Goal: Information Seeking & Learning: Learn about a topic

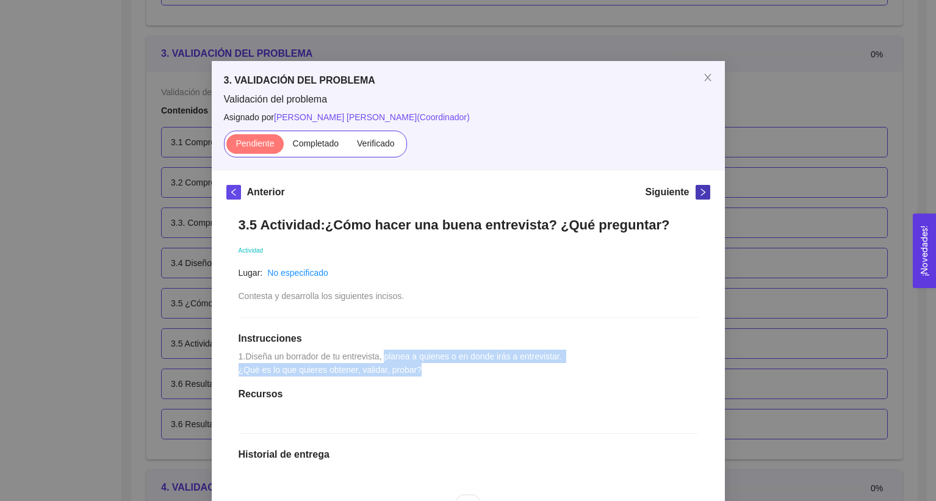
click at [699, 190] on icon "right" at bounding box center [703, 192] width 9 height 9
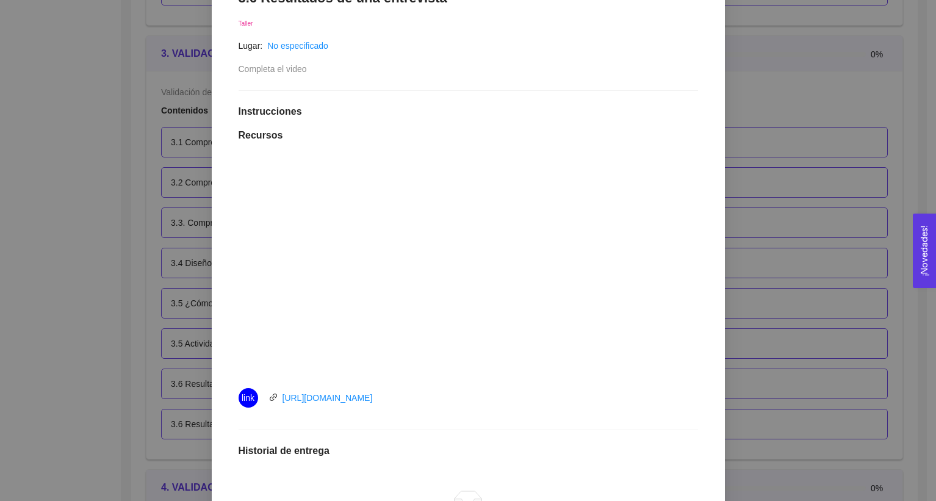
scroll to position [230, 0]
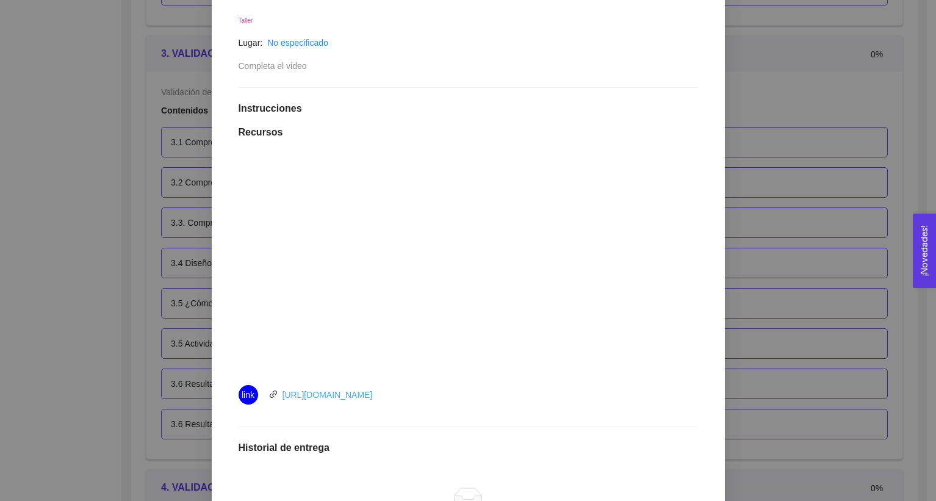
click at [359, 396] on link "[URL][DOMAIN_NAME]" at bounding box center [328, 395] width 90 height 10
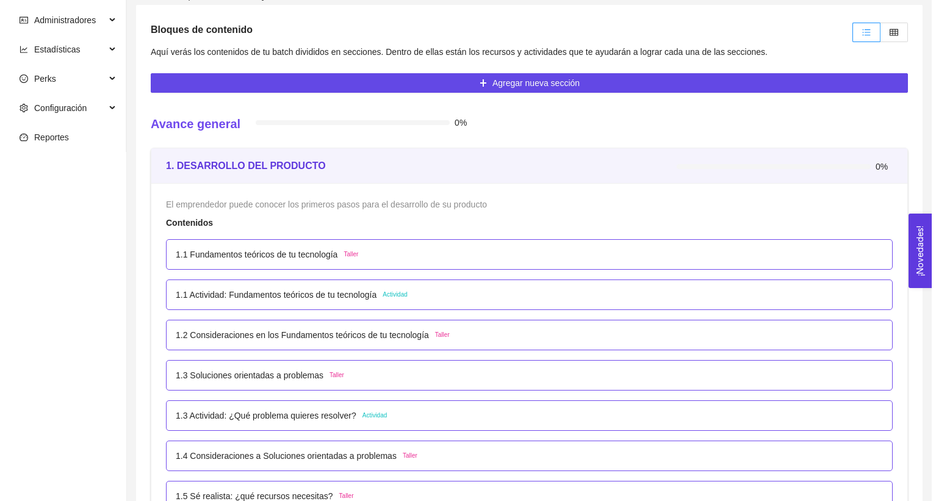
scroll to position [309, 0]
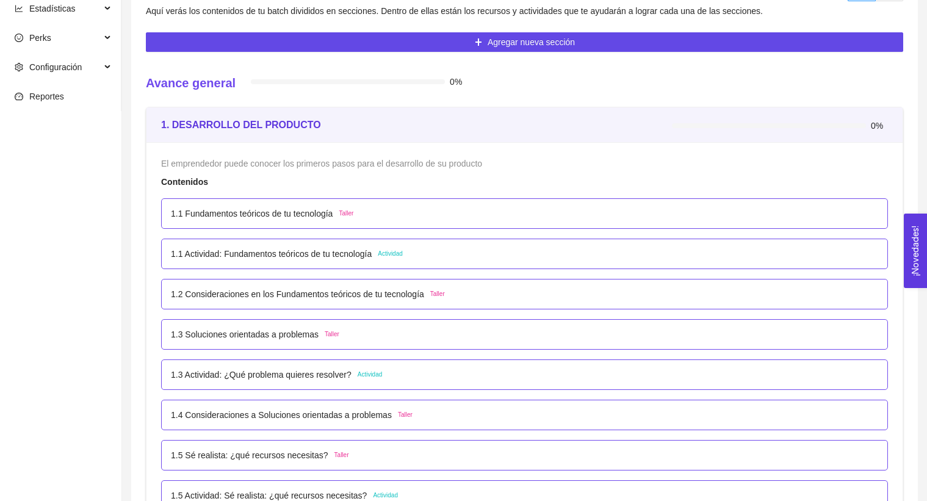
click at [372, 252] on p "1.1 Actividad: Fundamentos teóricos de tu tecnología" at bounding box center [271, 253] width 201 height 13
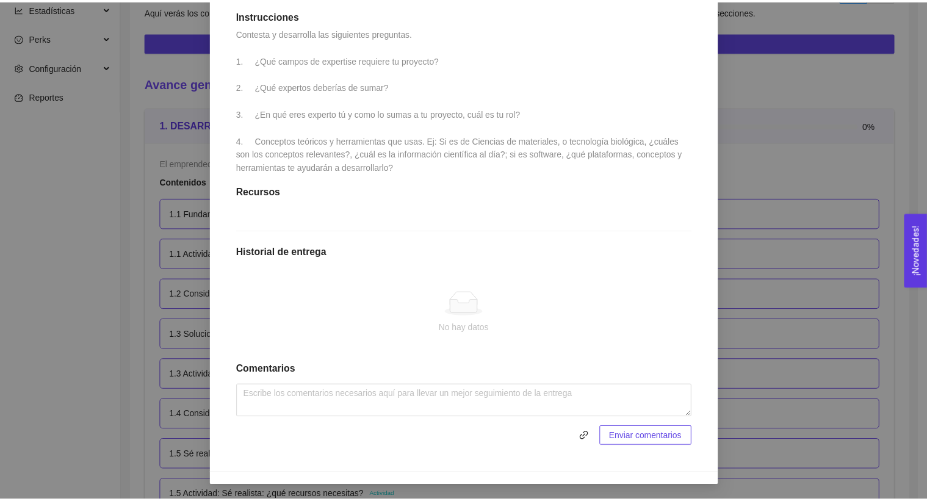
scroll to position [0, 0]
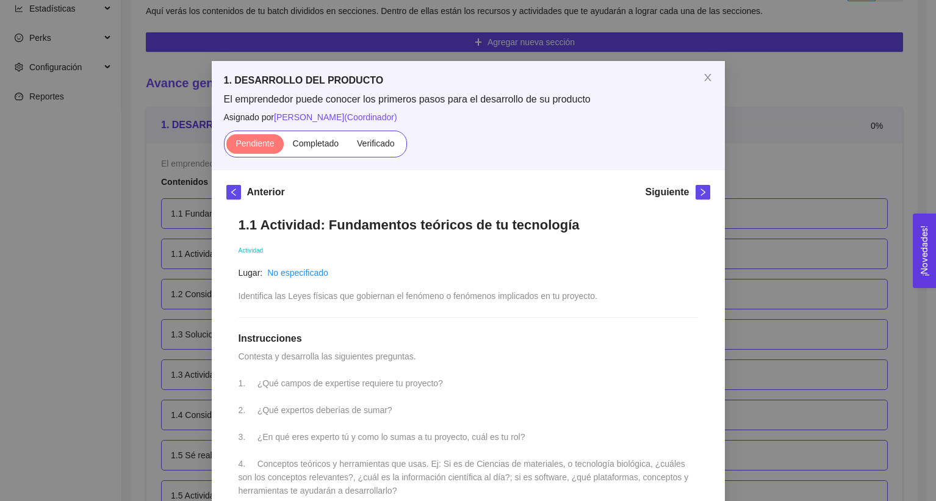
click at [745, 245] on div "1. DESARROLLO DEL PRODUCTO El emprendedor puede conocer los primeros pasos para…" at bounding box center [468, 250] width 936 height 501
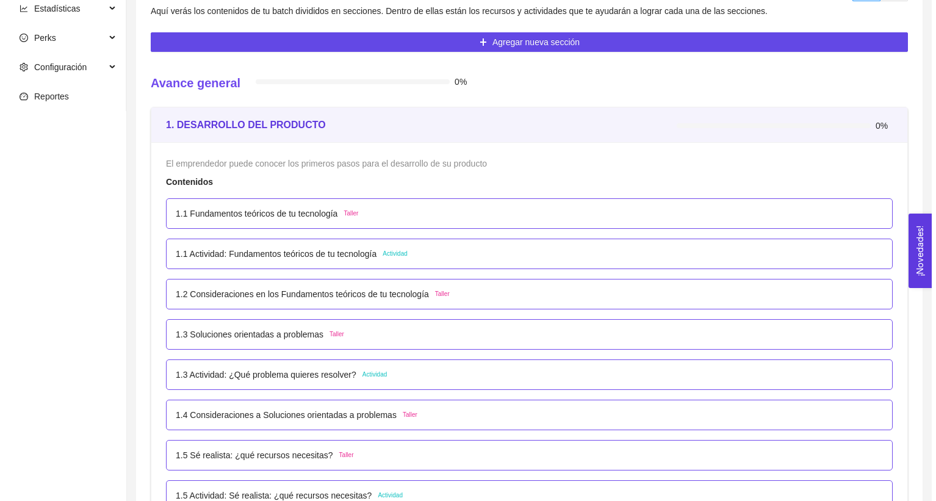
scroll to position [366, 0]
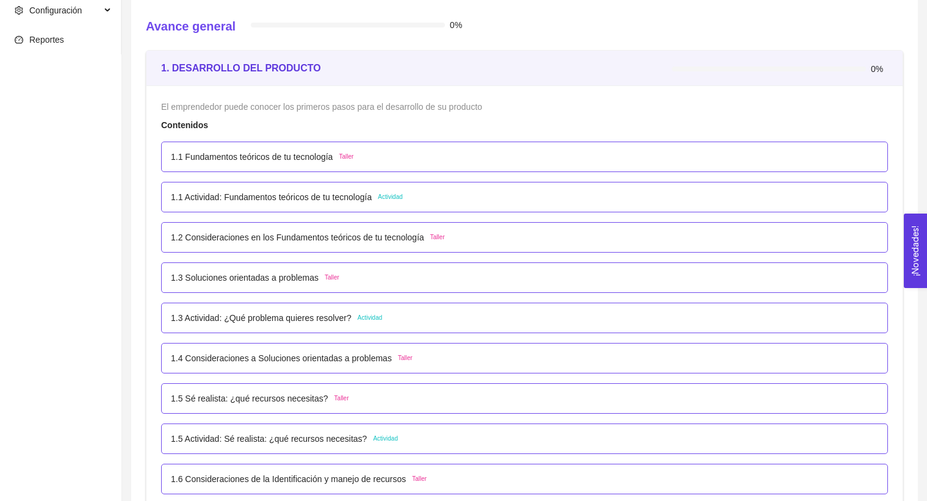
click at [276, 321] on p "1.3 Actividad: ¿Qué problema quieres resolver?" at bounding box center [261, 317] width 181 height 13
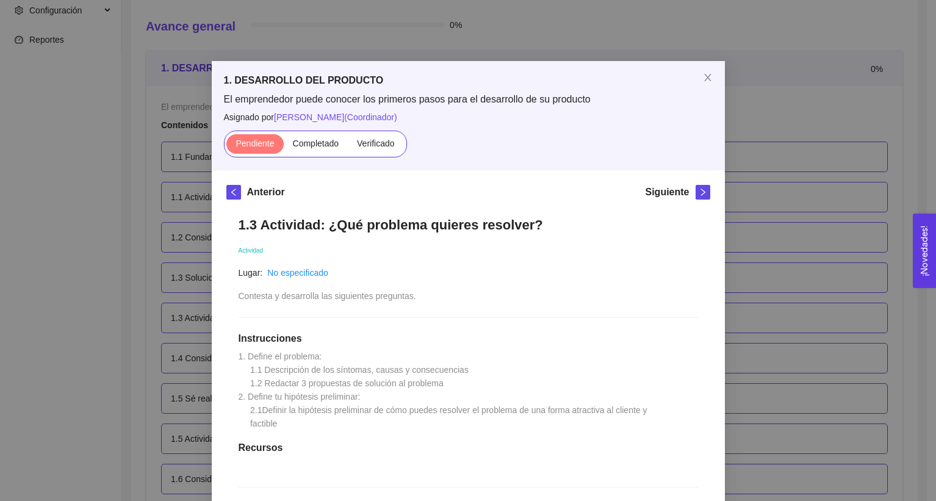
click at [169, 311] on div "1. DESARROLLO DEL PRODUCTO El emprendedor puede conocer los primeros pasos para…" at bounding box center [468, 250] width 936 height 501
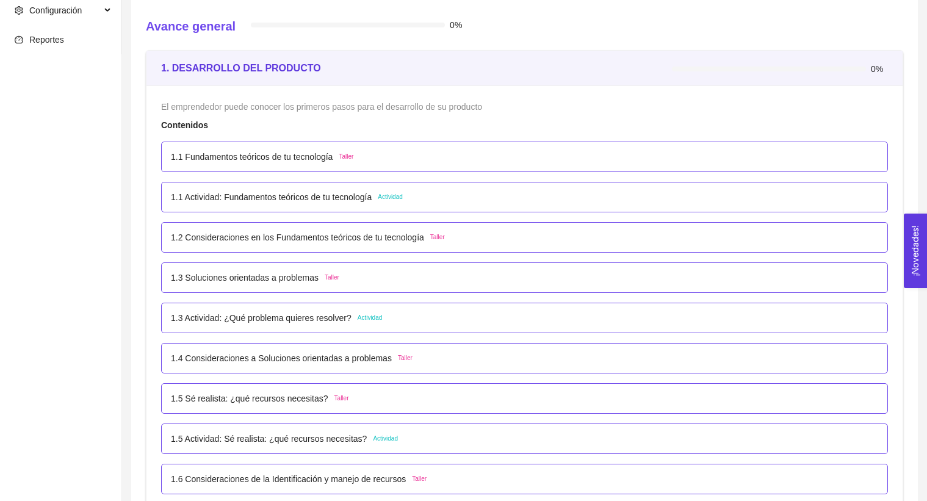
click at [203, 278] on p "1.3 Soluciones orientadas a problemas" at bounding box center [245, 277] width 148 height 13
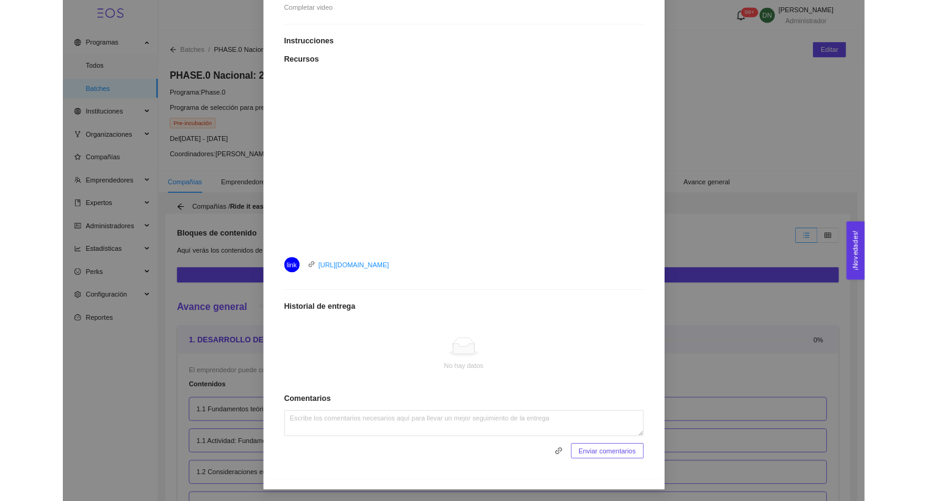
scroll to position [286, 0]
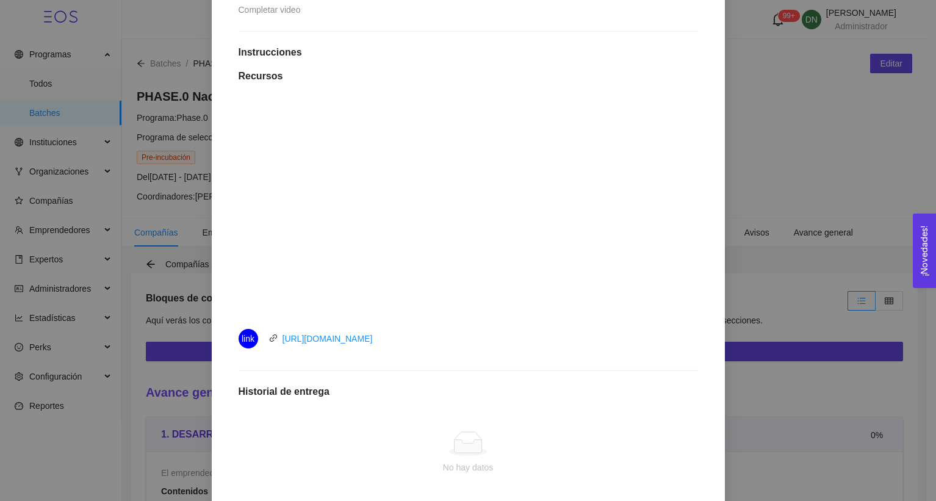
click at [713, 362] on div "Anterior Siguiente 1.3 Soluciones orientadas a problemas Taller Lugar: No espec…" at bounding box center [468, 248] width 513 height 729
click at [773, 361] on div "1. DESARROLLO DEL PRODUCTO El emprendedor puede conocer los primeros pasos para…" at bounding box center [468, 250] width 936 height 501
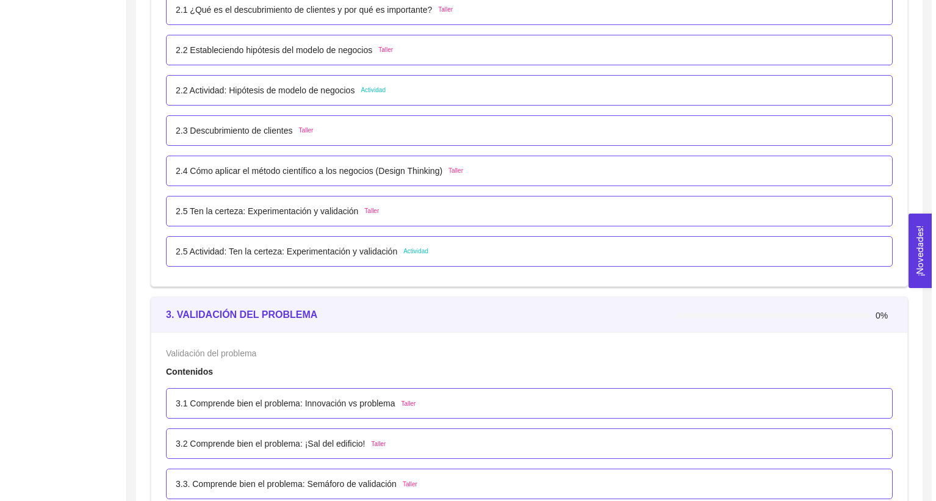
scroll to position [1393, 0]
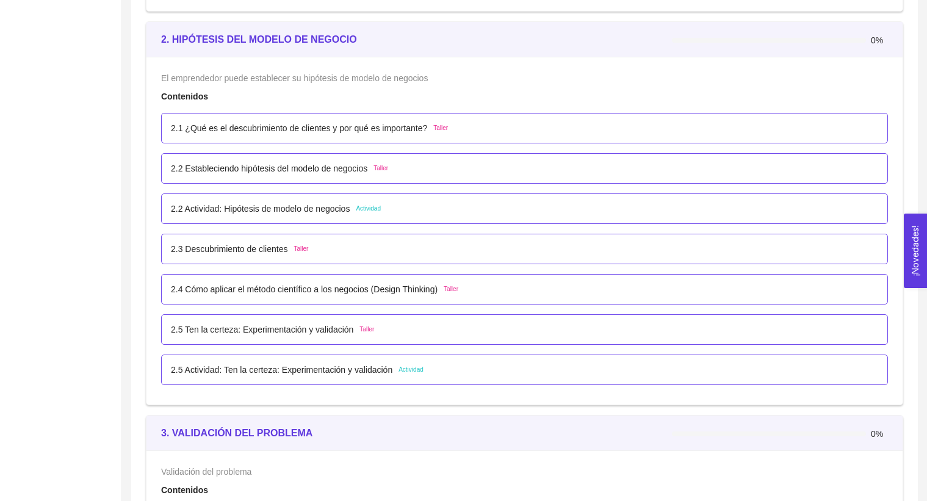
click at [341, 209] on p "2.2 Actividad: Hipótesis de modelo de negocios" at bounding box center [260, 208] width 179 height 13
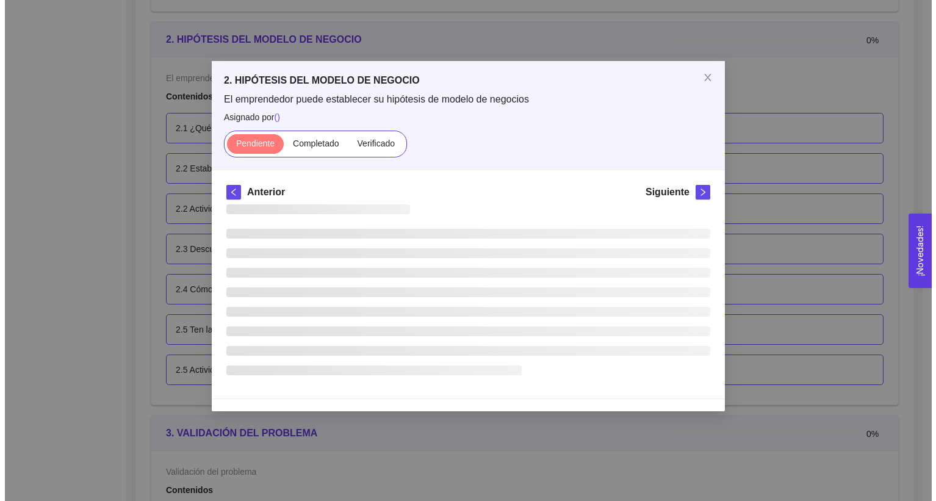
scroll to position [0, 0]
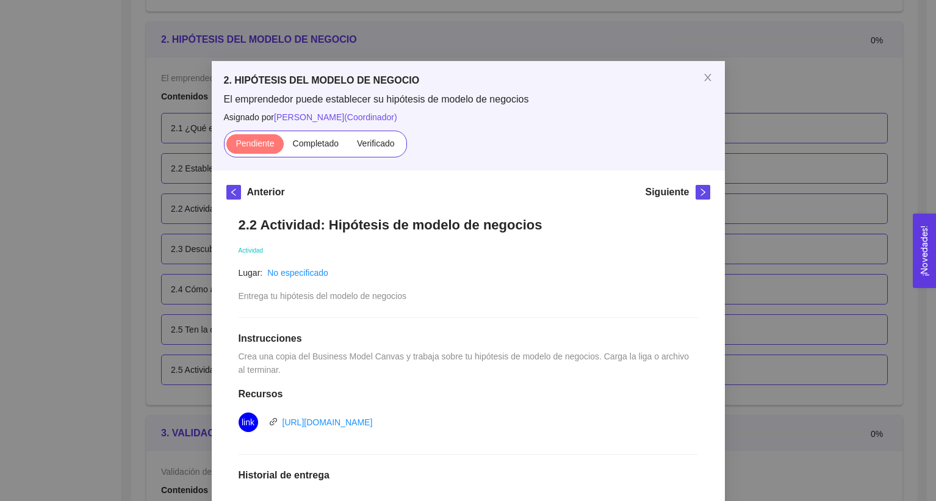
click at [167, 277] on div "2. HIPÓTESIS DEL MODELO DE NEGOCIO El emprendedor puede establecer su hipótesis…" at bounding box center [468, 250] width 936 height 501
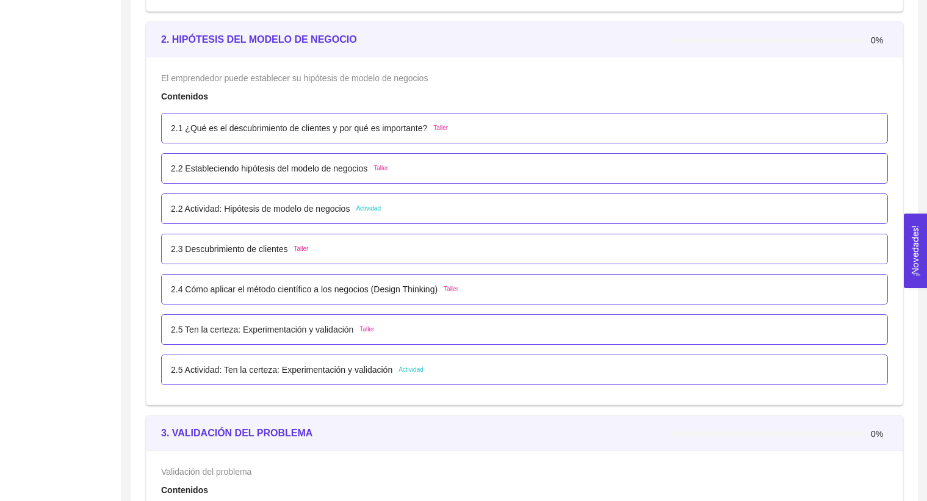
click at [278, 327] on p "2.5 Ten la certeza: Experimentación y validación" at bounding box center [262, 329] width 183 height 13
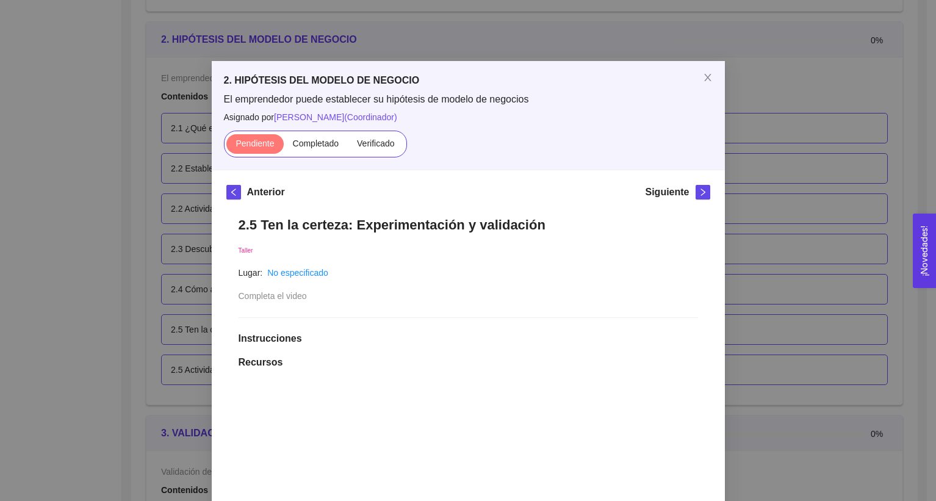
scroll to position [405, 0]
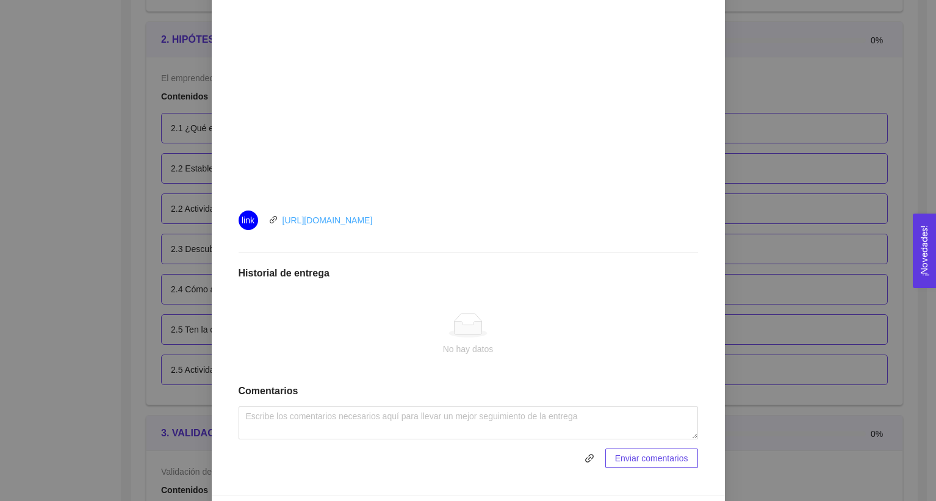
click at [365, 215] on link "https://youtu.be/grrUFPvvbtQ" at bounding box center [328, 220] width 90 height 10
